Goal: Task Accomplishment & Management: Use online tool/utility

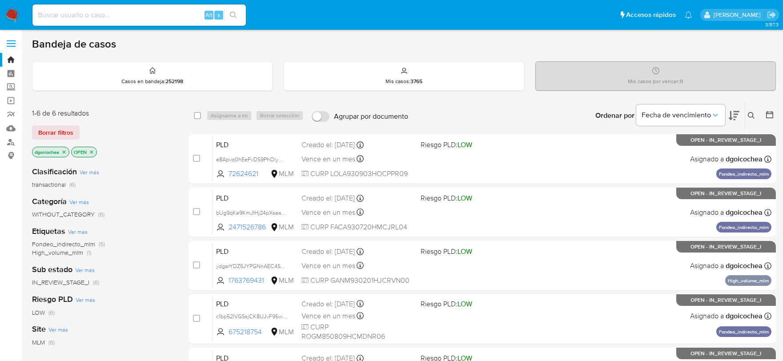
click at [755, 112] on button at bounding box center [752, 115] width 15 height 11
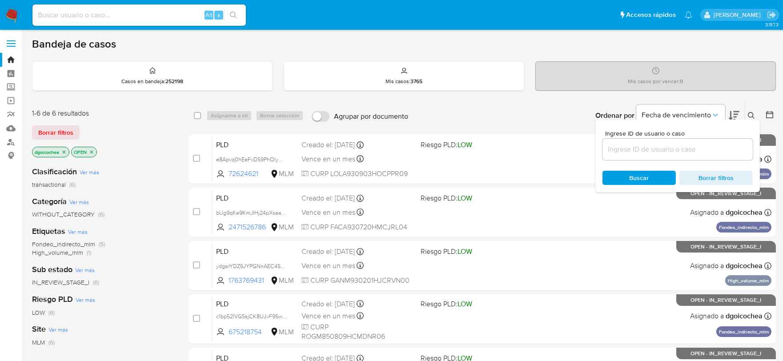
click at [717, 144] on input at bounding box center [677, 150] width 150 height 12
type input "675218754"
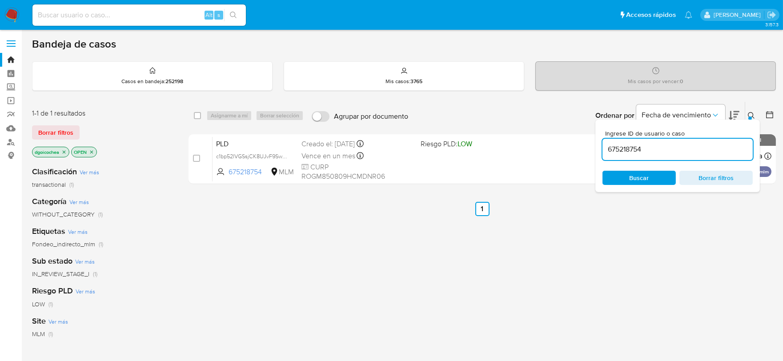
click at [752, 110] on button at bounding box center [752, 115] width 15 height 11
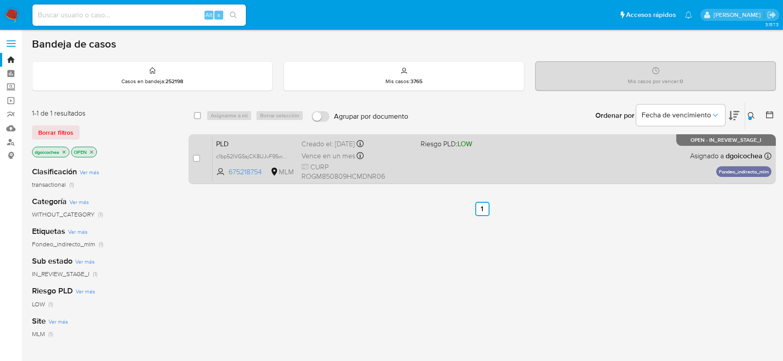
click at [223, 144] on span "PLD" at bounding box center [255, 143] width 78 height 12
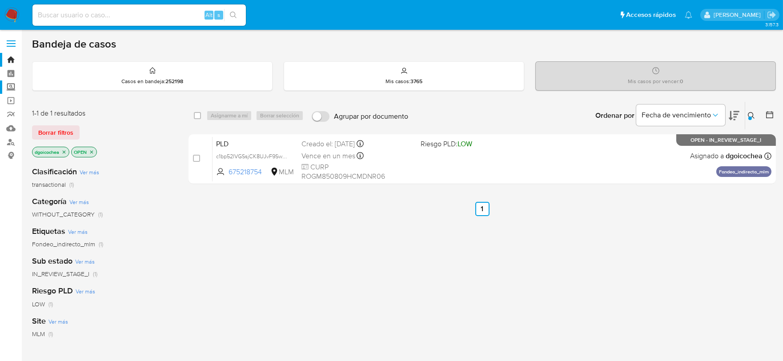
click at [9, 90] on label "Screening" at bounding box center [53, 87] width 106 height 14
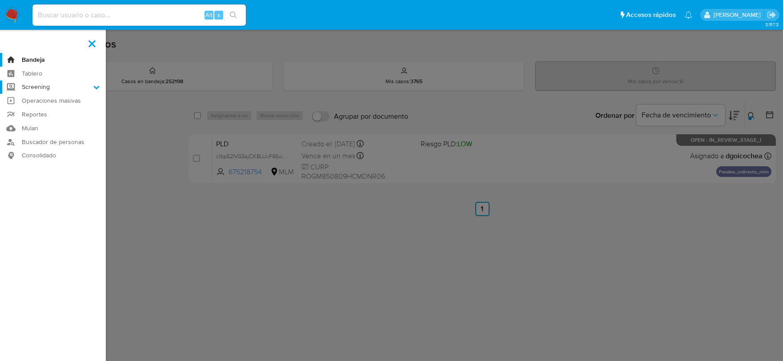
click at [0, 0] on input "Screening" at bounding box center [0, 0] width 0 height 0
click at [47, 120] on link "Herramientas" at bounding box center [53, 121] width 106 height 11
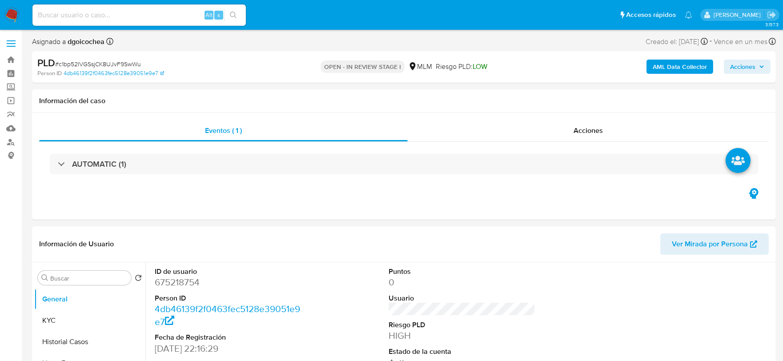
select select "10"
click at [596, 324] on div "ID de usuario 675218754 Person ID 4db46139f2f0463fec5128e39051e9e7 Fecha de Reg…" at bounding box center [461, 337] width 623 height 150
click at [219, 127] on span "Eventos ( 1 )" at bounding box center [223, 130] width 37 height 10
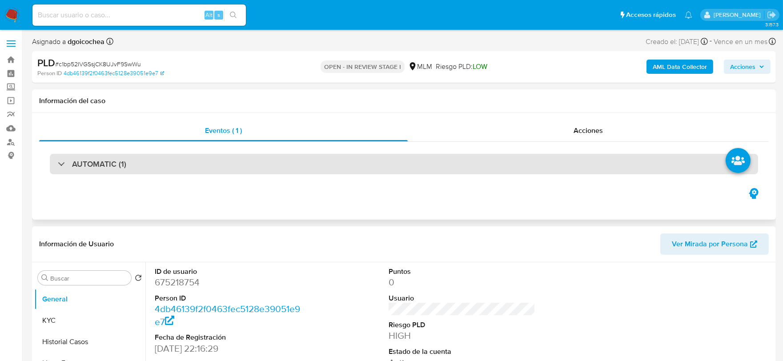
click at [95, 164] on h3 "AUTOMATIC (1)" at bounding box center [99, 164] width 54 height 10
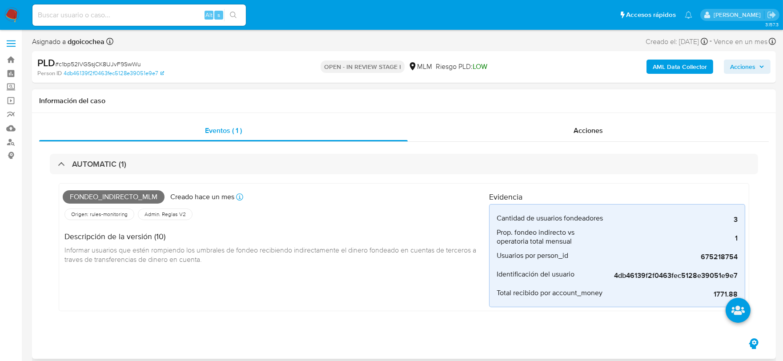
click at [396, 279] on div "Fondeo_indirecto_mlm Creado hace un mes Creado: 12/08/2025 03:10:47 Origen: rul…" at bounding box center [276, 247] width 426 height 120
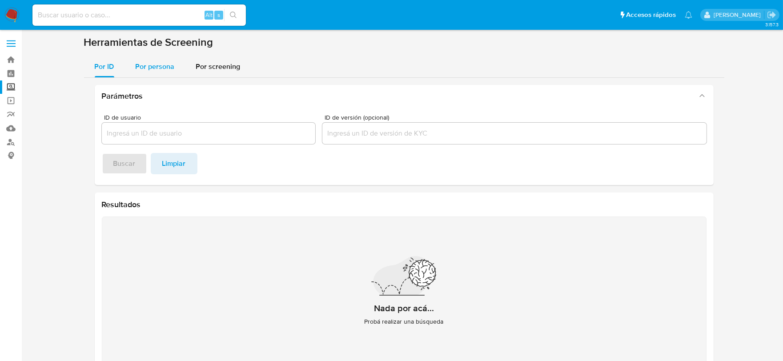
click at [156, 74] on div "Por persona" at bounding box center [155, 66] width 39 height 21
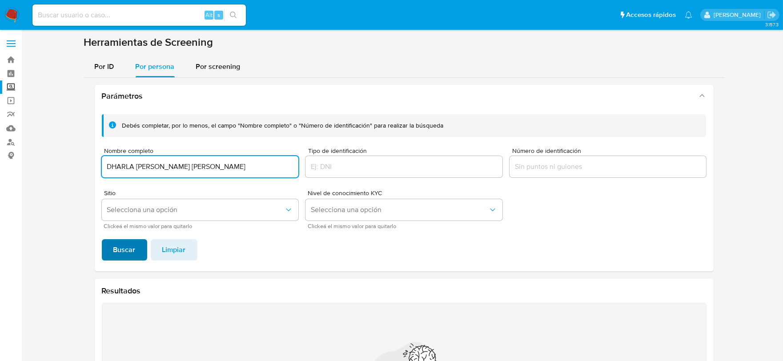
type input "DHARLA REGINA RODRIGUEZ LARA"
click at [122, 249] on span "Buscar" at bounding box center [124, 250] width 22 height 20
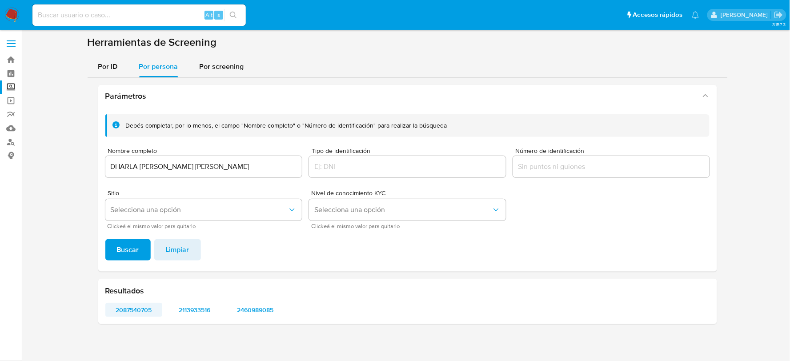
click at [142, 309] on span "2087540705" at bounding box center [134, 310] width 45 height 12
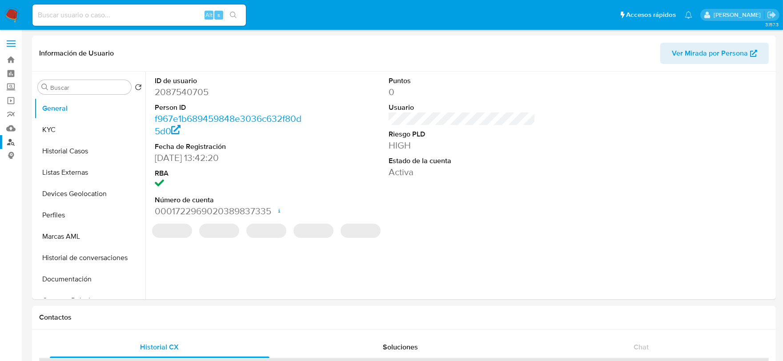
select select "10"
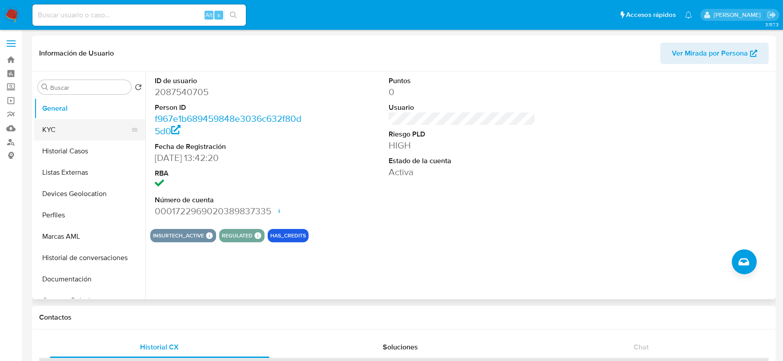
click at [80, 130] on button "KYC" at bounding box center [86, 129] width 104 height 21
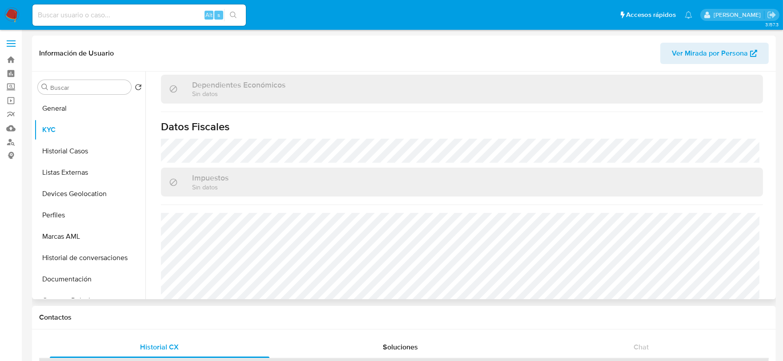
scroll to position [543, 0]
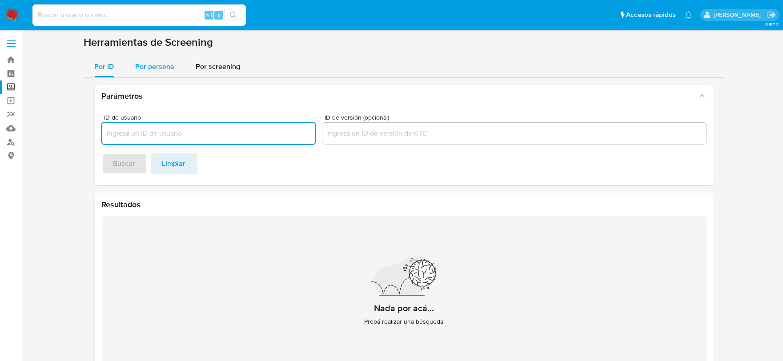
click at [153, 64] on span "Por persona" at bounding box center [155, 66] width 39 height 10
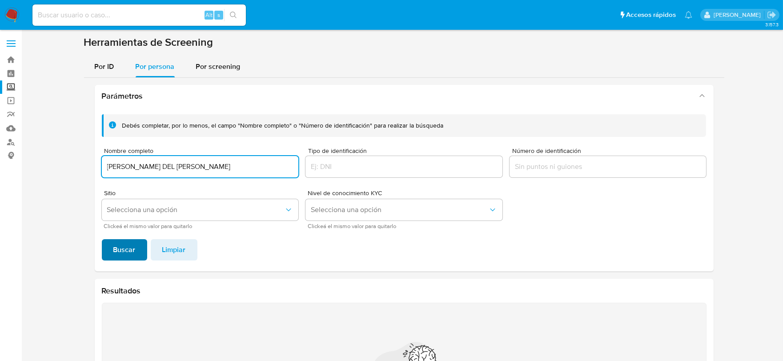
type input "MARIA DEL ROSARIO RODRIGUEZ GONZALEZ"
click at [126, 257] on span "Buscar" at bounding box center [124, 250] width 22 height 20
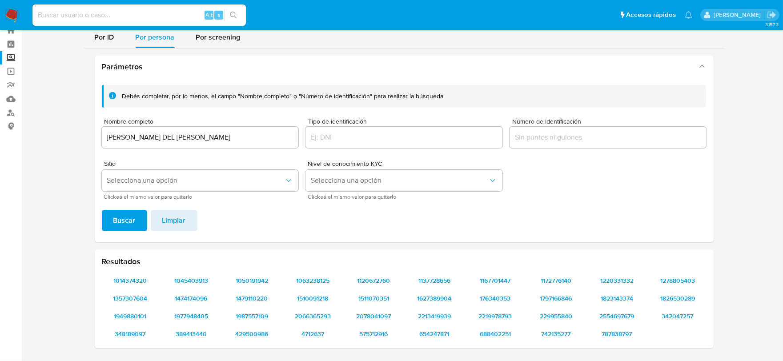
scroll to position [29, 0]
click at [535, 129] on div at bounding box center [608, 137] width 197 height 21
click at [534, 135] on input "Número de identificación" at bounding box center [608, 138] width 197 height 12
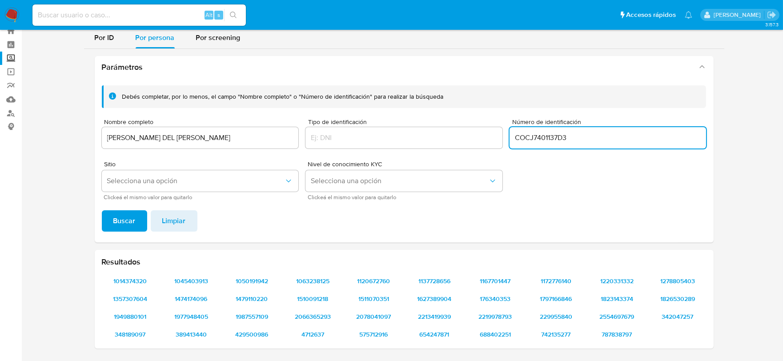
type input "COCJ7401137D3"
click at [126, 216] on span "Buscar" at bounding box center [124, 221] width 22 height 20
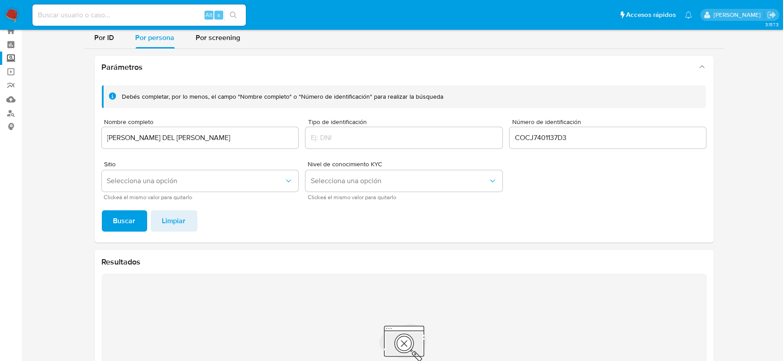
click at [153, 139] on input "MARIA DEL ROSARIO RODRIGUEZ GONZALEZ" at bounding box center [200, 138] width 197 height 12
click at [132, 225] on span "Buscar" at bounding box center [124, 221] width 22 height 20
